Goal: Task Accomplishment & Management: Use online tool/utility

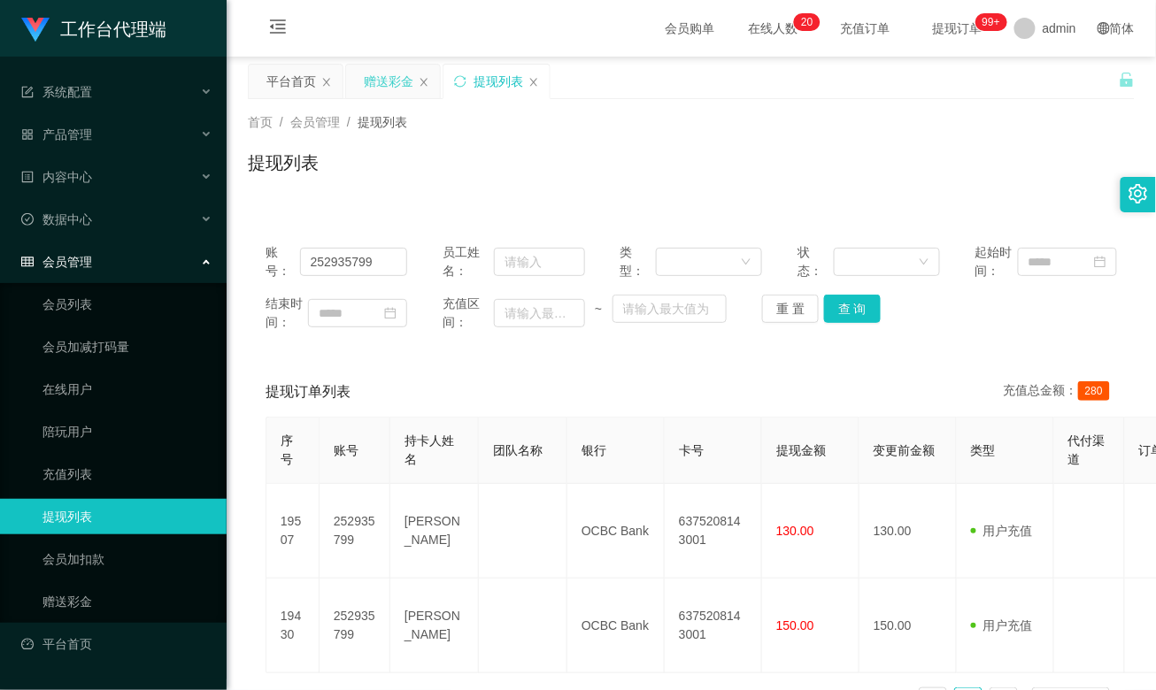
click at [397, 80] on div "赠送彩金" at bounding box center [389, 82] width 50 height 34
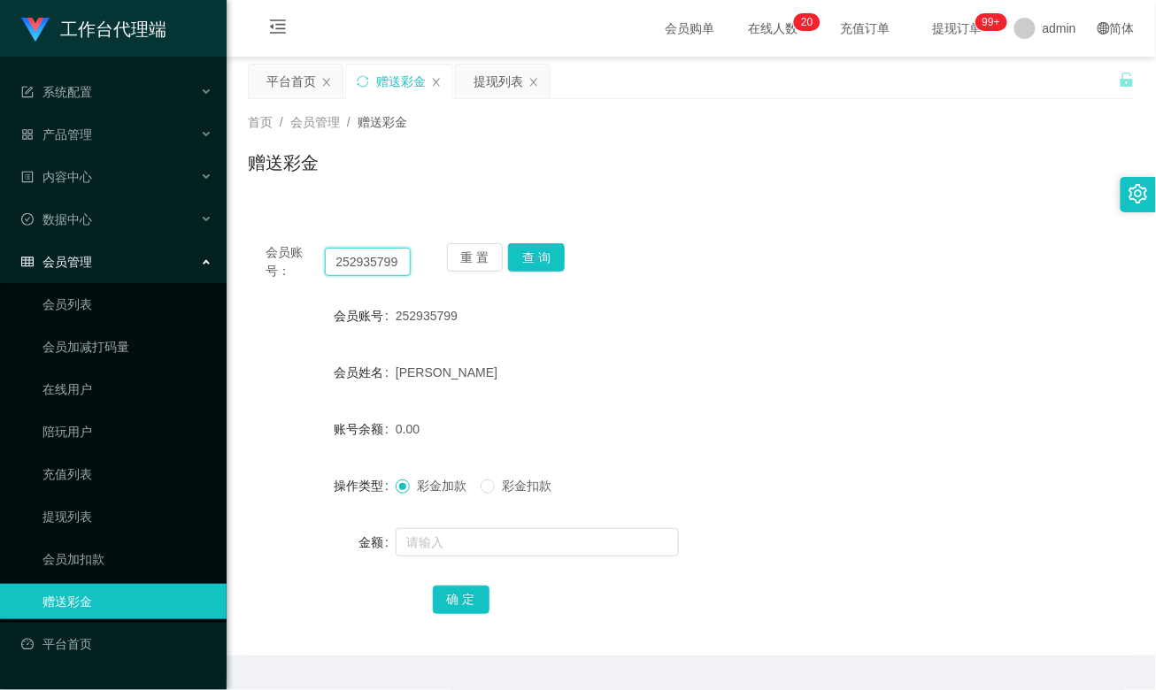
click at [376, 257] on input "252935799" at bounding box center [367, 262] width 85 height 28
paste input "Harry2436"
type input "Harry2436"
click at [532, 252] on button "查 询" at bounding box center [536, 257] width 57 height 28
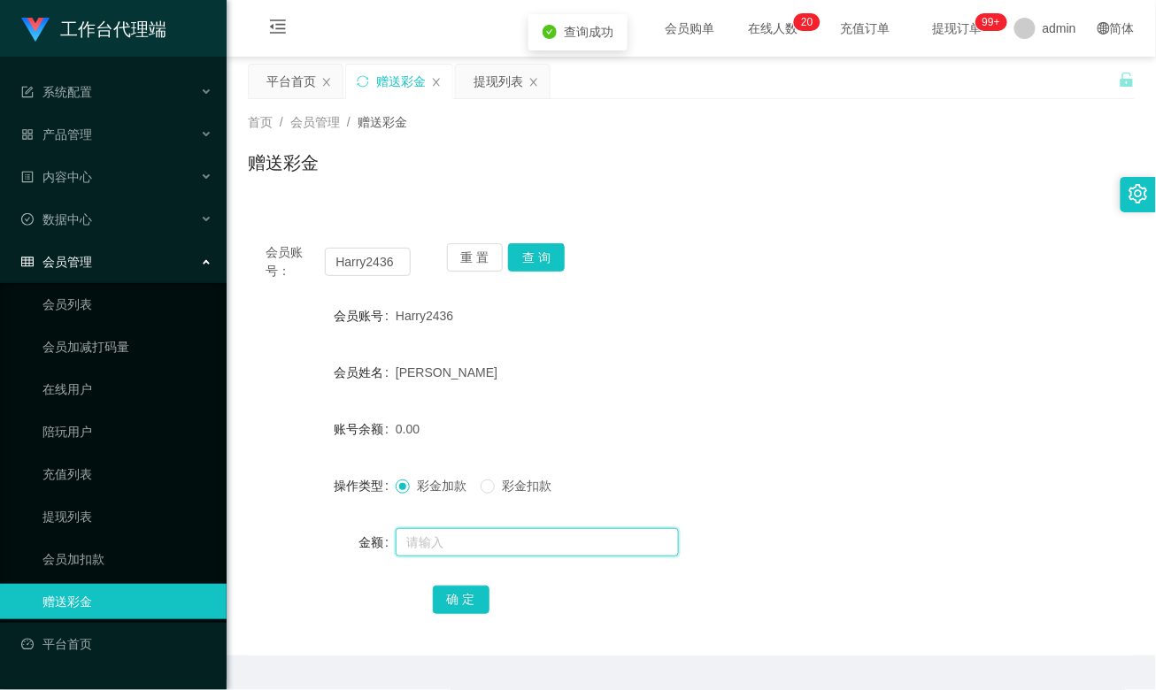
click at [430, 543] on input "text" at bounding box center [537, 542] width 283 height 28
type input "100"
drag, startPoint x: 453, startPoint y: 598, endPoint x: 466, endPoint y: 596, distance: 12.7
click at [453, 599] on button "确 定" at bounding box center [461, 600] width 57 height 28
click at [721, 333] on div "Harry2436" at bounding box center [655, 315] width 518 height 35
